Goal: Transaction & Acquisition: Purchase product/service

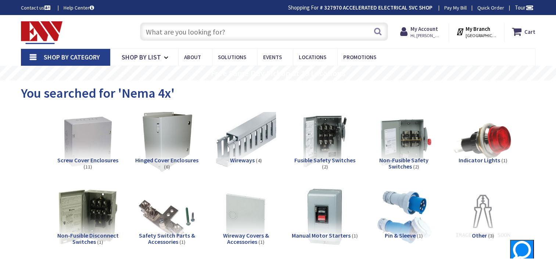
click at [229, 37] on input "text" at bounding box center [264, 31] width 248 height 18
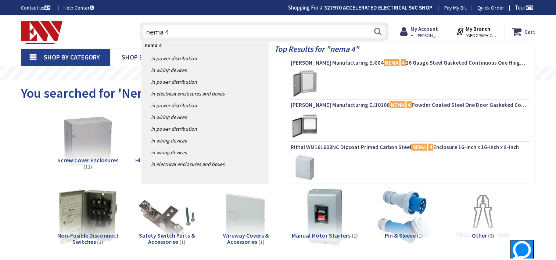
type input "nema 4x"
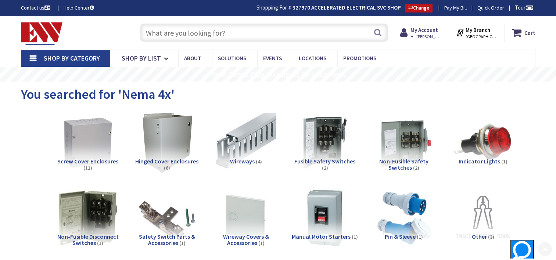
click at [293, 43] on div "Search" at bounding box center [262, 33] width 252 height 24
click at [297, 40] on input "text" at bounding box center [264, 33] width 248 height 18
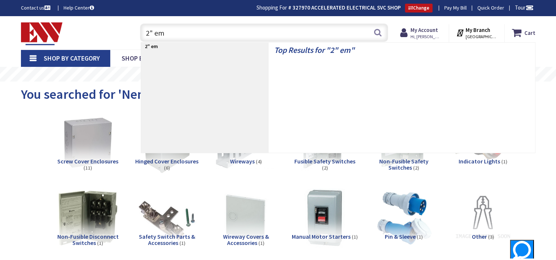
type input "2" emt"
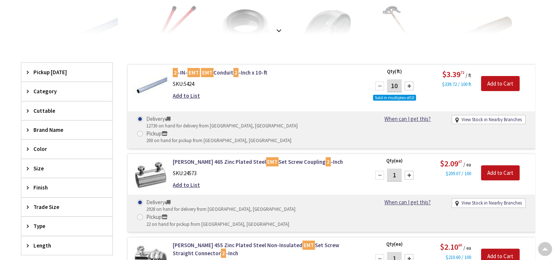
scroll to position [184, 0]
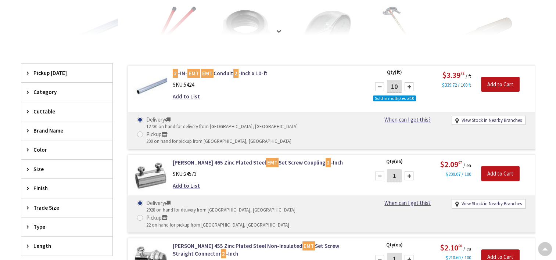
click at [398, 86] on input "10" at bounding box center [394, 86] width 15 height 13
type input "1"
type input "600"
click at [508, 84] on input "Add to Cart" at bounding box center [500, 84] width 39 height 15
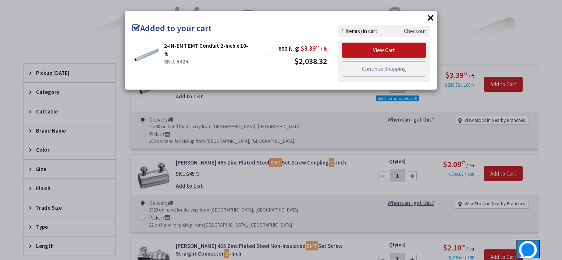
click at [431, 17] on button "×" at bounding box center [430, 17] width 11 height 11
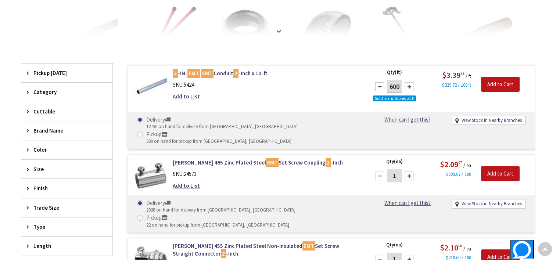
click at [400, 169] on input "1" at bounding box center [394, 175] width 15 height 13
type input "60"
click at [495, 166] on input "Add to Cart" at bounding box center [500, 173] width 39 height 15
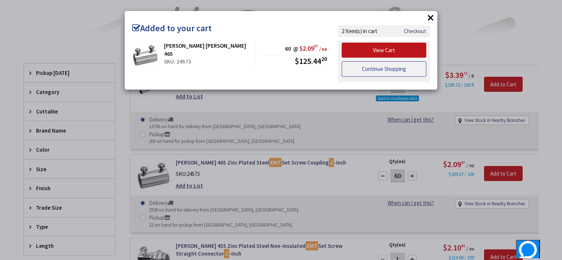
click at [402, 72] on link "Continue Shopping" at bounding box center [384, 68] width 85 height 15
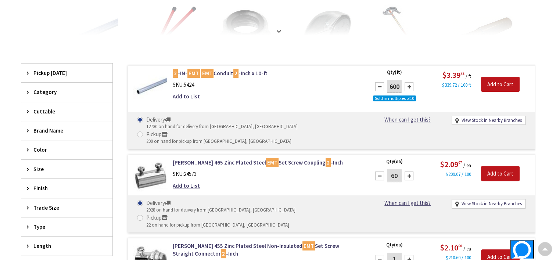
click at [399, 253] on input "1" at bounding box center [394, 259] width 15 height 13
type input "20"
click at [515, 250] on input "Add to Cart" at bounding box center [500, 257] width 39 height 15
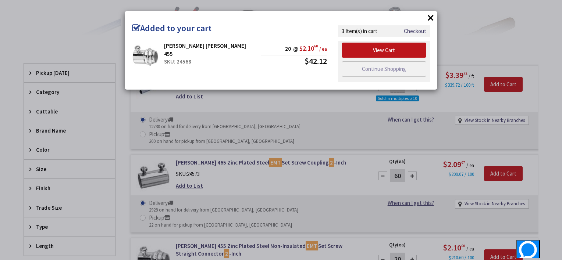
click at [430, 16] on button "×" at bounding box center [430, 17] width 11 height 11
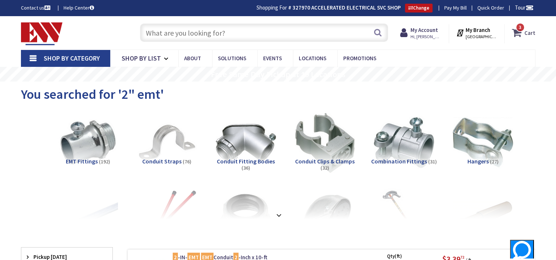
click at [533, 31] on strong "Cart" at bounding box center [530, 32] width 11 height 13
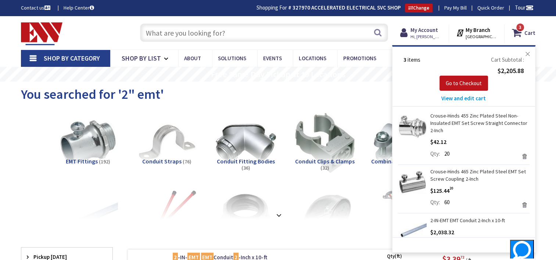
click at [526, 53] on button "Close" at bounding box center [528, 54] width 15 height 15
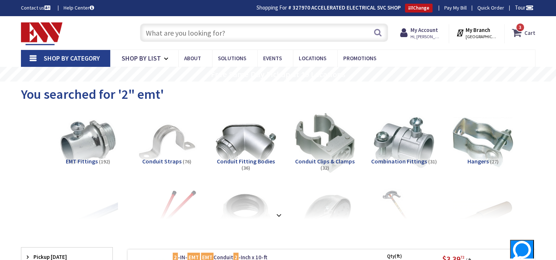
click at [514, 37] on icon at bounding box center [518, 32] width 12 height 13
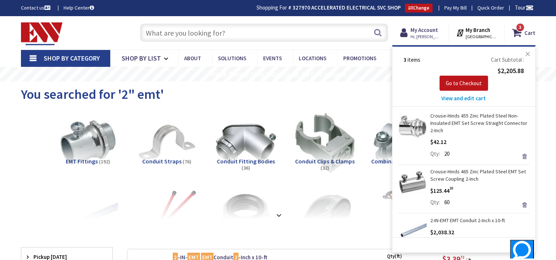
click at [527, 52] on button "Close" at bounding box center [528, 54] width 15 height 15
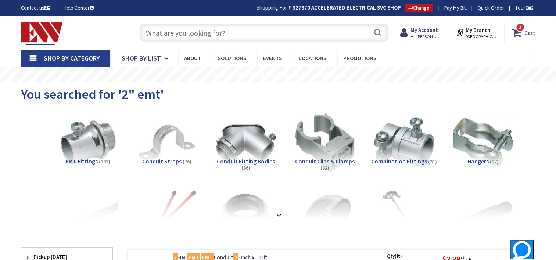
click at [527, 33] on strong "Cart" at bounding box center [530, 32] width 11 height 13
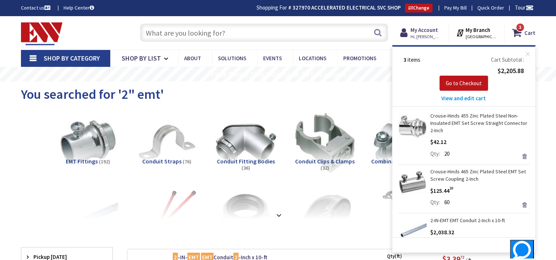
click at [471, 99] on span "View and edit cart" at bounding box center [463, 98] width 44 height 7
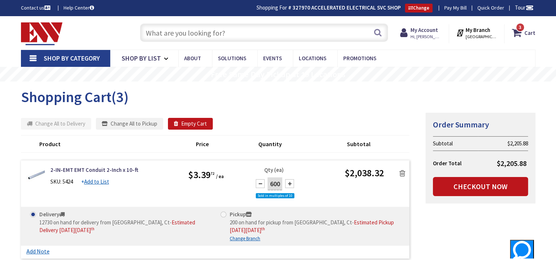
click at [273, 183] on input "600" at bounding box center [275, 184] width 15 height 13
type input "700"
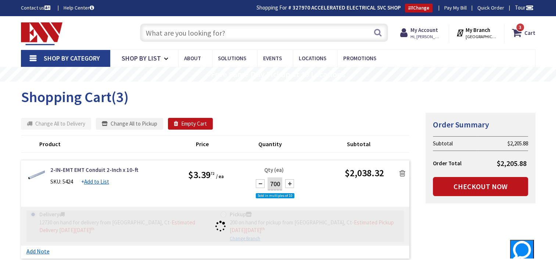
click at [334, 181] on div "Qty (ea) 700 Sold in multiples of 10" at bounding box center [295, 186] width 97 height 41
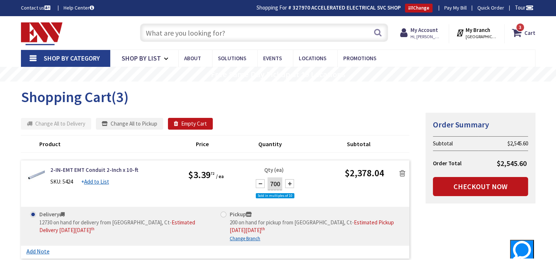
click at [271, 28] on input "text" at bounding box center [264, 33] width 248 height 18
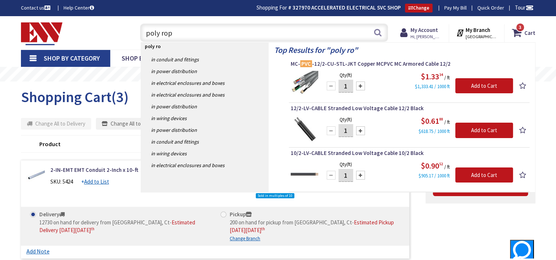
type input "poly rope"
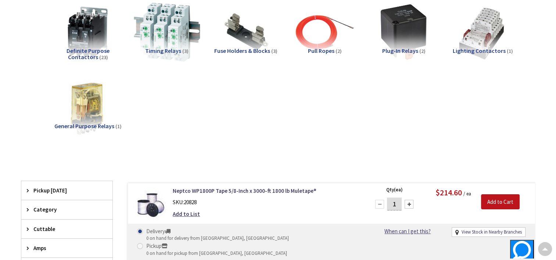
scroll to position [0, 0]
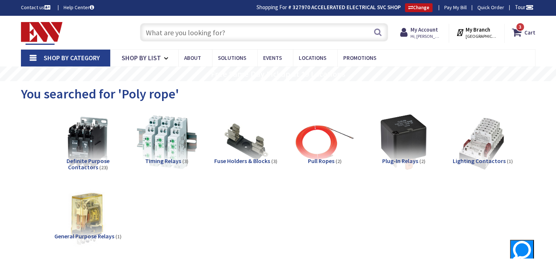
click at [198, 29] on input "text" at bounding box center [264, 32] width 248 height 18
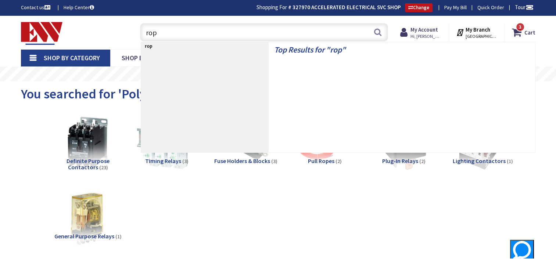
type input "rope"
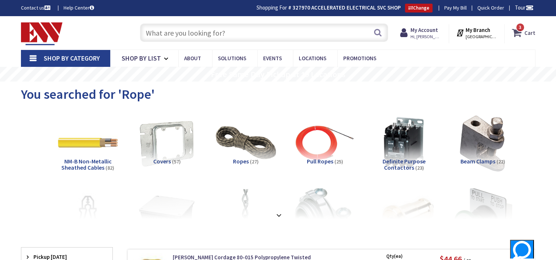
click at [524, 30] on span "3 3 items" at bounding box center [520, 27] width 9 height 9
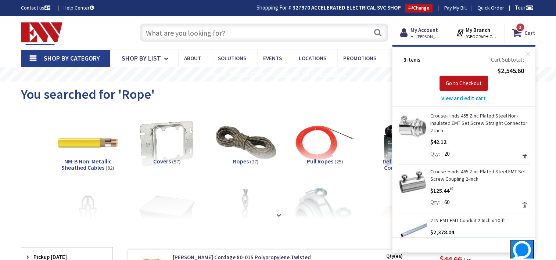
click at [475, 99] on span "View and edit cart" at bounding box center [463, 98] width 44 height 7
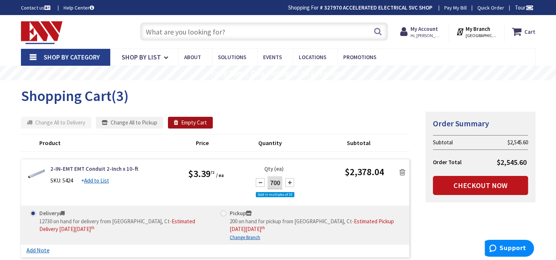
click at [203, 120] on button "Empty Cart" at bounding box center [190, 123] width 45 height 12
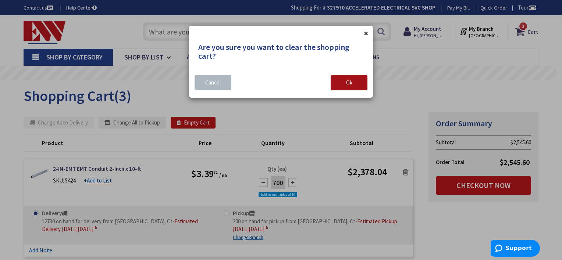
click at [339, 83] on button "Ok" at bounding box center [348, 82] width 37 height 15
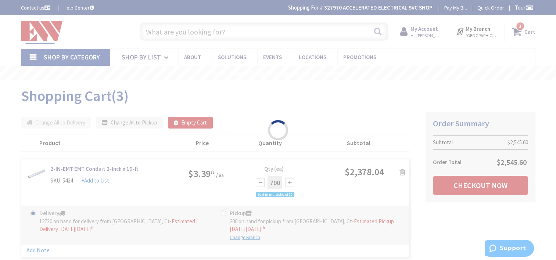
drag, startPoint x: 339, startPoint y: 83, endPoint x: 309, endPoint y: 69, distance: 33.4
click at [309, 69] on div "Please wait..." at bounding box center [278, 130] width 556 height 260
